Goal: Find specific page/section: Find specific page/section

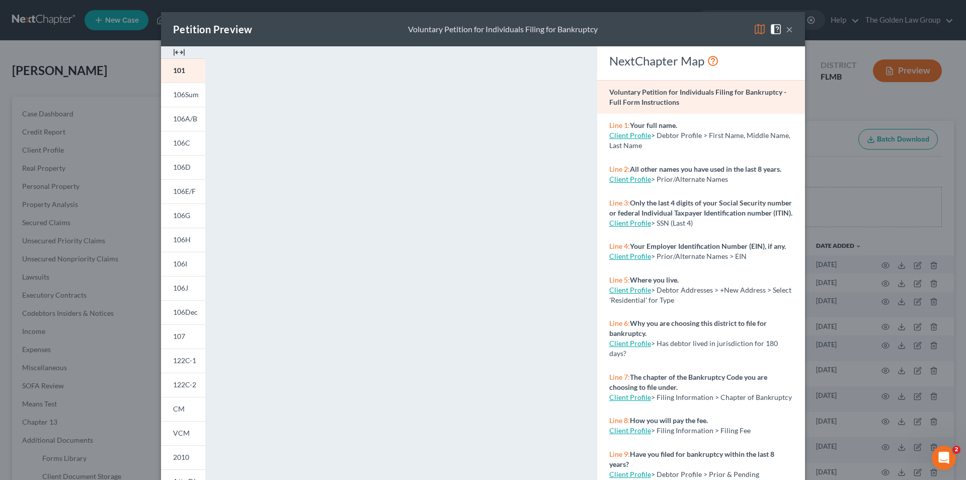
click at [86, 143] on div "Petition Preview Voluntary Petition for Individuals Filing for Bankruptcy × 101…" at bounding box center [483, 240] width 966 height 480
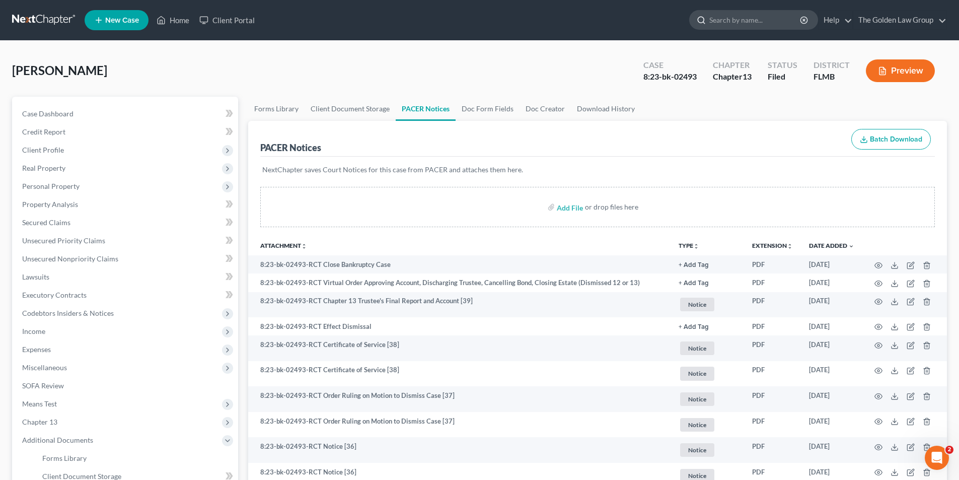
click at [724, 19] on input "search" at bounding box center [755, 20] width 92 height 19
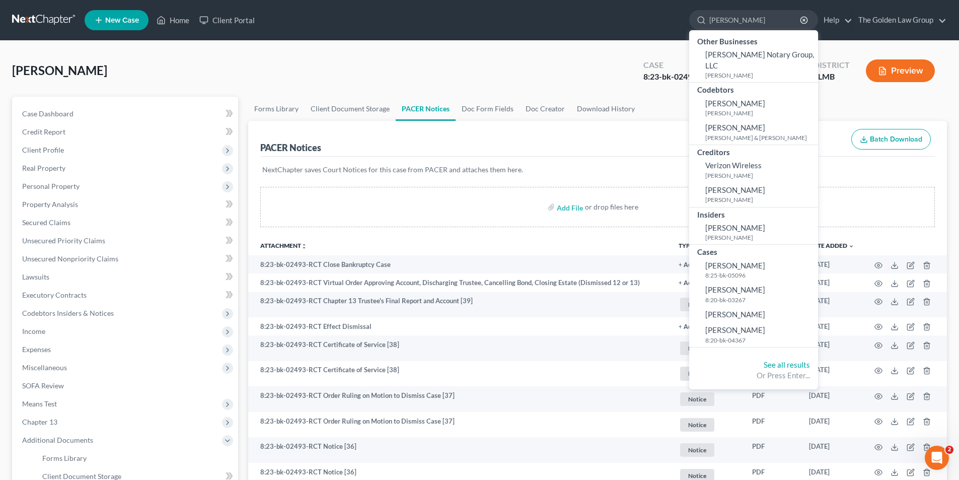
type input "[PERSON_NAME]"
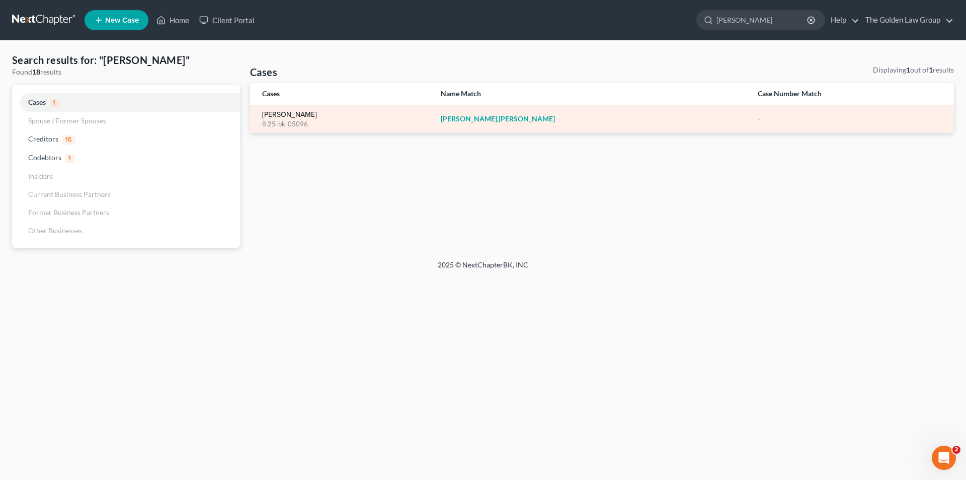
click at [294, 112] on link "[PERSON_NAME]" at bounding box center [289, 114] width 55 height 7
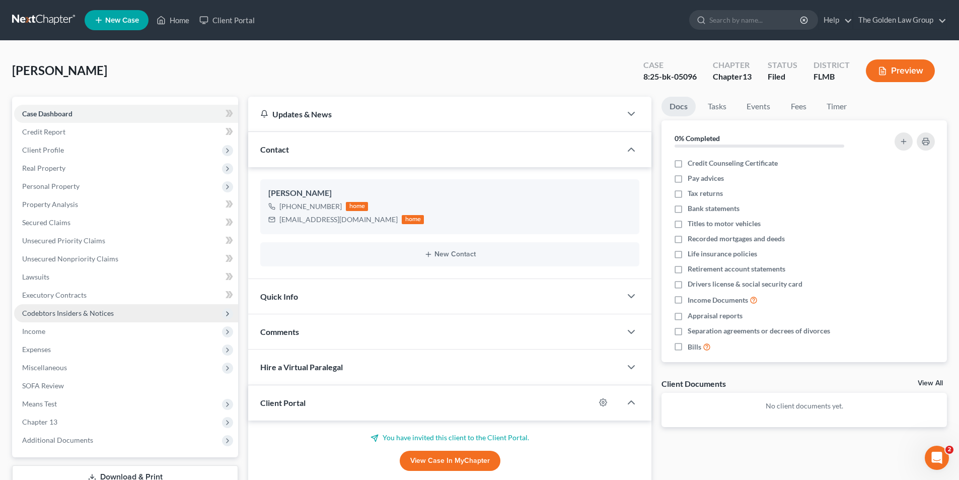
scroll to position [77, 0]
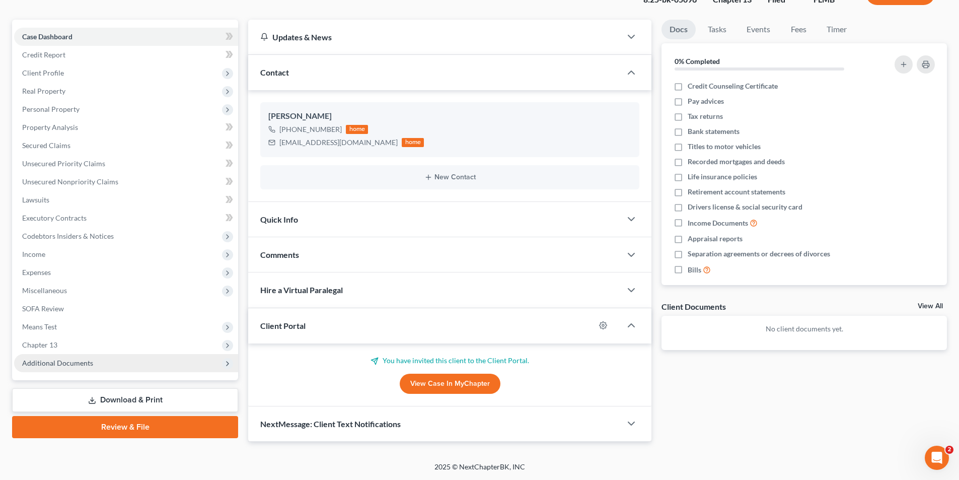
click at [63, 363] on span "Additional Documents" at bounding box center [57, 362] width 71 height 9
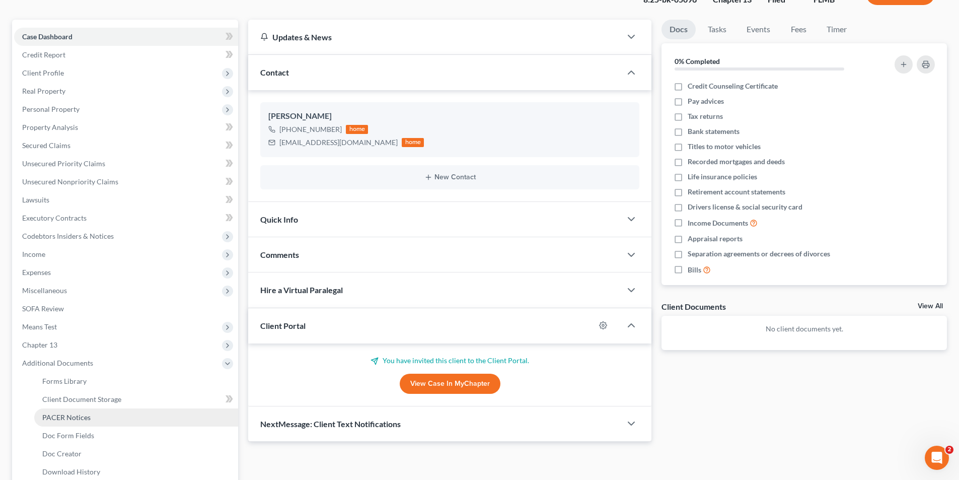
click at [70, 415] on span "PACER Notices" at bounding box center [66, 417] width 48 height 9
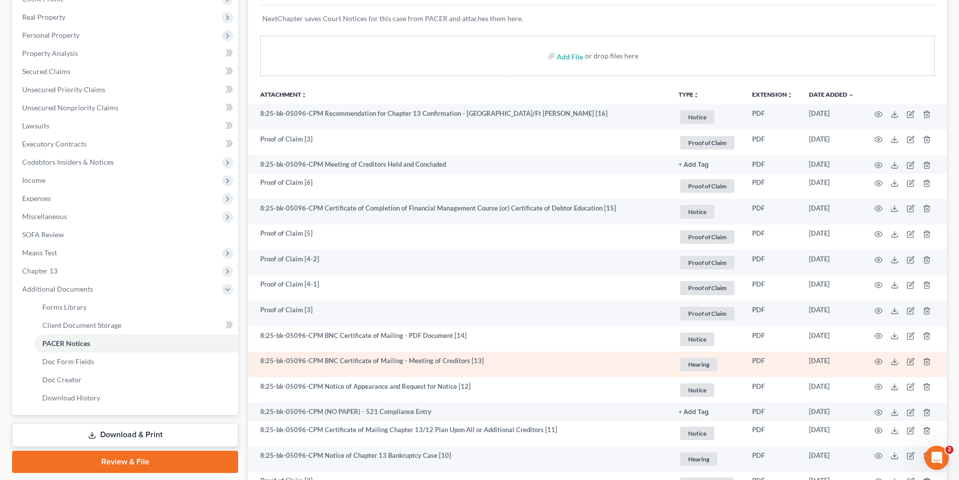
scroll to position [101, 0]
